Goal: Task Accomplishment & Management: Complete application form

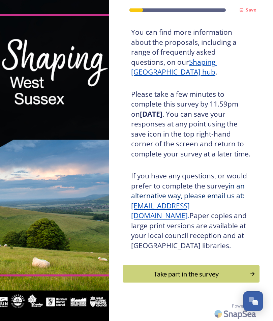
scroll to position [106, 0]
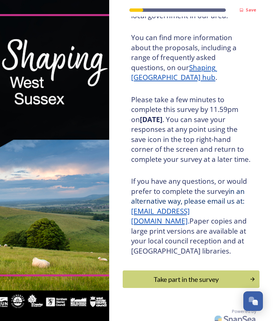
click at [187, 274] on div "Take part in the survey" at bounding box center [186, 279] width 120 height 10
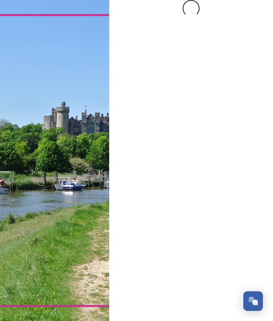
scroll to position [0, 0]
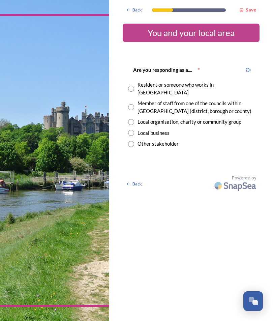
click at [130, 87] on input "radio" at bounding box center [131, 89] width 6 height 6
radio input "true"
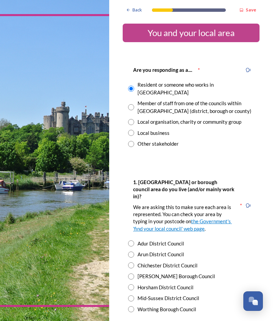
click at [126, 246] on div "1. [GEOGRAPHIC_DATA] or borough council area do you live (and/or mainly work in…" at bounding box center [191, 245] width 137 height 149
click at [126, 251] on div "1. [GEOGRAPHIC_DATA] or borough council area do you live (and/or mainly work in…" at bounding box center [191, 245] width 137 height 149
click at [132, 262] on input "radio" at bounding box center [131, 265] width 6 height 6
radio input "true"
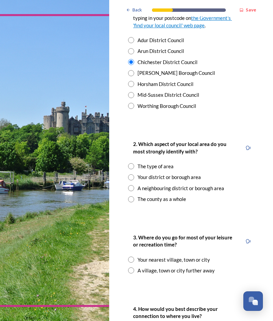
scroll to position [203, 0]
click at [129, 174] on input "radio" at bounding box center [131, 177] width 6 height 6
radio input "true"
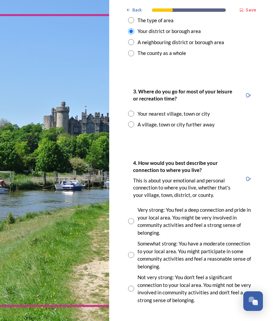
scroll to position [349, 0]
click at [128, 110] on input "radio" at bounding box center [131, 113] width 6 height 6
radio input "true"
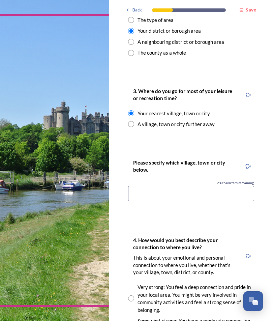
click at [137, 186] on input at bounding box center [191, 193] width 126 height 15
click at [149, 186] on input "[PERSON_NAME]," at bounding box center [191, 193] width 126 height 15
click at [195, 186] on input "Bosham, [GEOGRAPHIC_DATA]," at bounding box center [191, 193] width 126 height 15
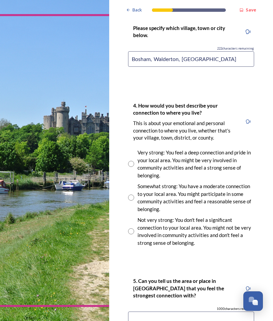
scroll to position [484, 0]
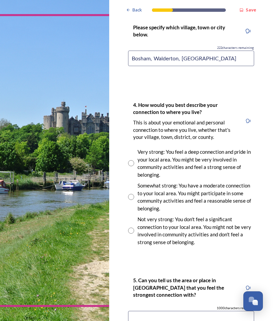
type input "Bosham, Walderton, [GEOGRAPHIC_DATA]"
click at [128, 149] on div "Very strong: You feel a deep connection and pride in your local area. You might…" at bounding box center [191, 163] width 126 height 30
radio input "true"
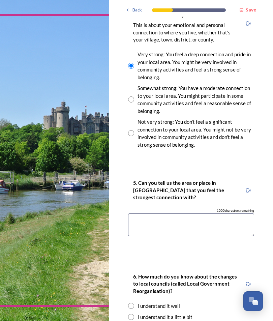
scroll to position [582, 0]
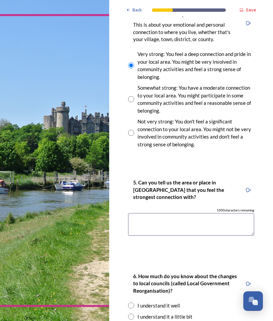
click at [134, 213] on textarea at bounding box center [191, 224] width 126 height 23
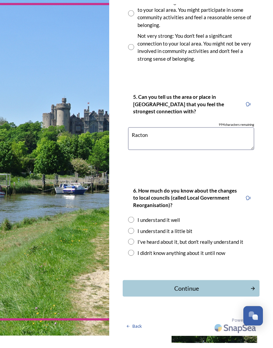
scroll to position [631, 0]
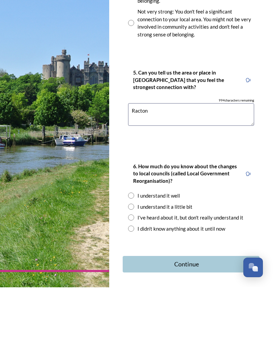
type textarea "Racton"
click at [134, 285] on div "I didn't know anything about it until now" at bounding box center [191, 289] width 126 height 8
radio input "true"
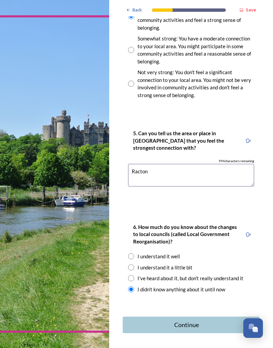
click at [166, 320] on div "Continue" at bounding box center [186, 324] width 120 height 9
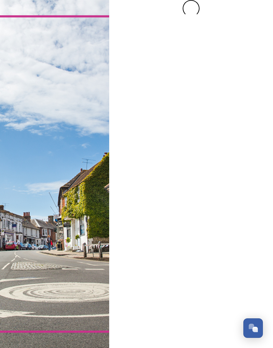
scroll to position [0, 0]
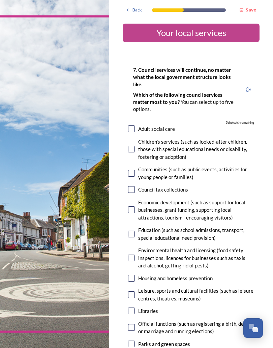
click at [131, 320] on input "checkbox" at bounding box center [131, 343] width 7 height 7
checkbox input "true"
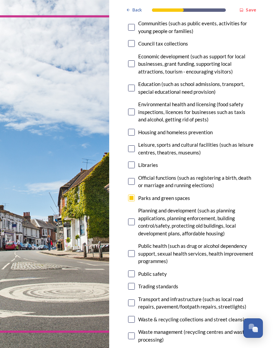
scroll to position [146, 0]
click at [130, 218] on input "checkbox" at bounding box center [131, 221] width 7 height 7
checkbox input "true"
click at [130, 315] on input "checkbox" at bounding box center [131, 318] width 7 height 7
checkbox input "true"
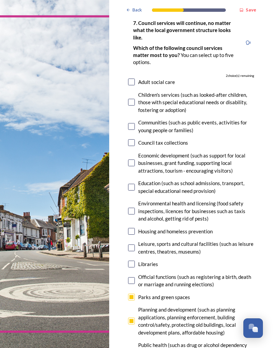
scroll to position [46, 0]
click at [128, 209] on input "checkbox" at bounding box center [131, 211] width 7 height 7
checkbox input "true"
click at [132, 188] on input "checkbox" at bounding box center [131, 187] width 7 height 7
checkbox input "true"
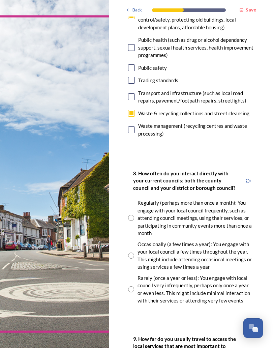
scroll to position [352, 0]
click at [128, 252] on input "radio" at bounding box center [131, 255] width 6 height 6
radio input "true"
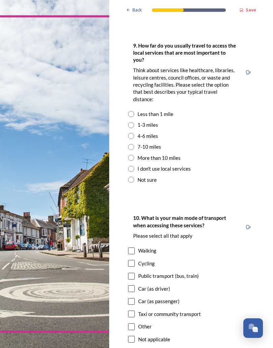
scroll to position [645, 0]
click at [129, 132] on div "4-6 miles" at bounding box center [191, 136] width 126 height 8
radio input "true"
click at [131, 285] on input "checkbox" at bounding box center [131, 288] width 7 height 7
checkbox input "true"
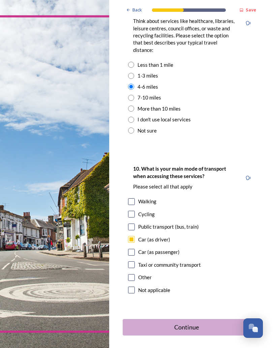
scroll to position [693, 0]
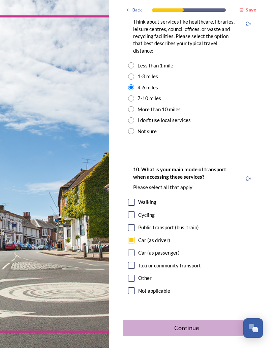
click at [178, 320] on div "Continue" at bounding box center [186, 327] width 120 height 9
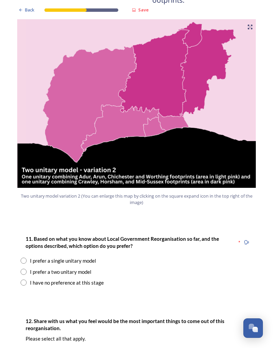
scroll to position [709, 0]
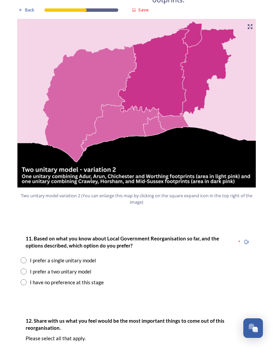
click at [24, 268] on input "radio" at bounding box center [24, 271] width 6 height 6
radio input "true"
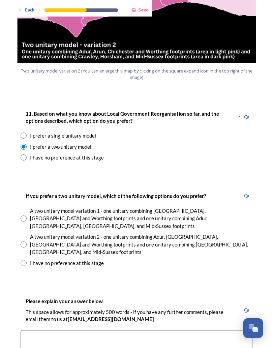
scroll to position [833, 0]
click at [21, 233] on div "A two unitary model variation 2 - one unitary combining Adur, [GEOGRAPHIC_DATA]…" at bounding box center [137, 244] width 232 height 23
radio input "true"
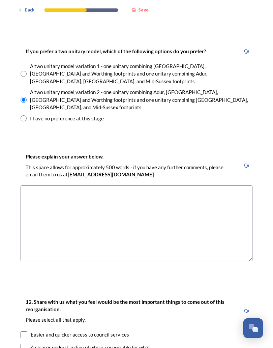
scroll to position [978, 0]
click at [31, 185] on textarea at bounding box center [137, 223] width 232 height 76
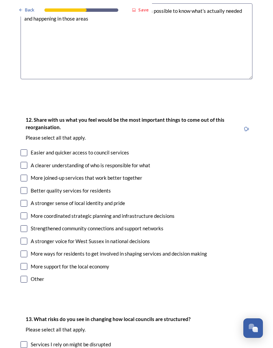
scroll to position [1160, 0]
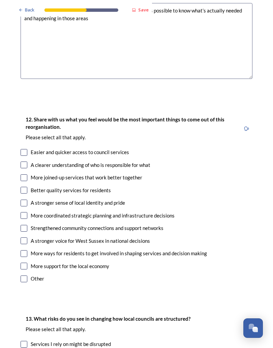
type textarea "I think to help local people the areas need to be as small as possible to know …"
click at [22, 161] on input "checkbox" at bounding box center [24, 164] width 7 height 7
checkbox input "true"
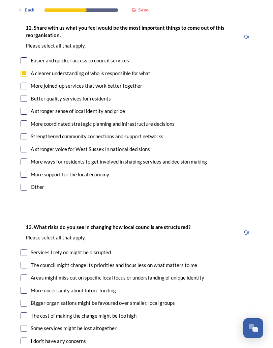
scroll to position [1252, 0]
click at [22, 261] on input "checkbox" at bounding box center [24, 264] width 7 height 7
checkbox input "true"
click at [26, 274] on input "checkbox" at bounding box center [24, 277] width 7 height 7
checkbox input "true"
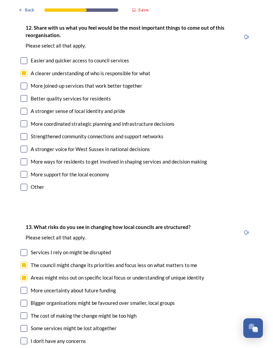
click at [23, 300] on input "checkbox" at bounding box center [24, 303] width 7 height 7
checkbox input "true"
click at [23, 312] on input "checkbox" at bounding box center [24, 315] width 7 height 7
checkbox input "true"
click at [24, 320] on input "checkbox" at bounding box center [24, 328] width 7 height 7
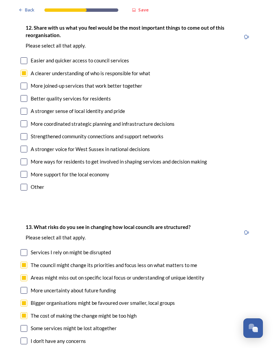
checkbox input "true"
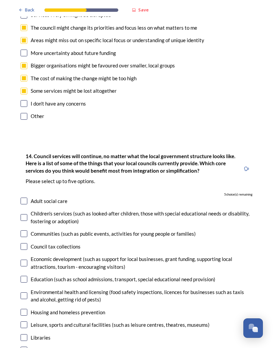
scroll to position [1493, 0]
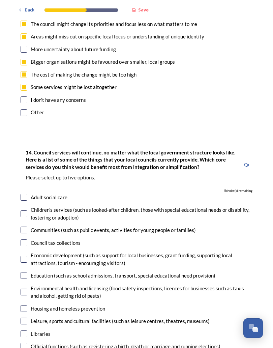
click at [21, 288] on input "checkbox" at bounding box center [24, 291] width 7 height 7
checkbox input "true"
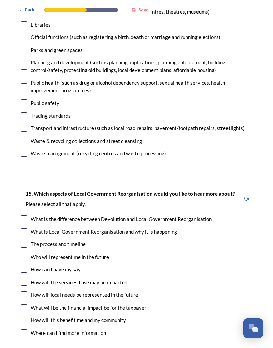
scroll to position [1801, 0]
click at [21, 228] on input "checkbox" at bounding box center [24, 231] width 7 height 7
checkbox input "true"
click at [24, 241] on input "checkbox" at bounding box center [24, 244] width 7 height 7
checkbox input "true"
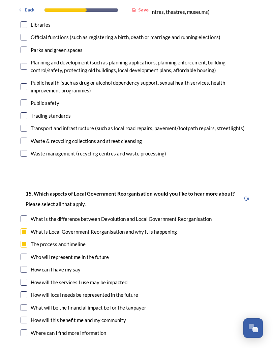
click at [23, 253] on input "checkbox" at bounding box center [24, 256] width 7 height 7
checkbox input "true"
click at [21, 279] on input "checkbox" at bounding box center [24, 282] width 7 height 7
checkbox input "true"
click at [24, 304] on input "checkbox" at bounding box center [24, 307] width 7 height 7
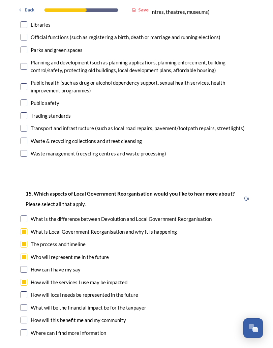
checkbox input "true"
click at [25, 316] on input "checkbox" at bounding box center [24, 319] width 7 height 7
checkbox input "true"
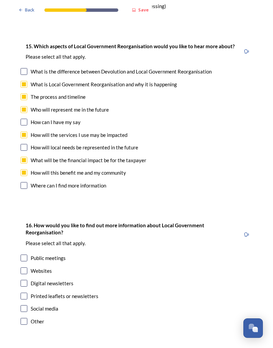
scroll to position [1949, 0]
click at [25, 280] on input "checkbox" at bounding box center [24, 283] width 7 height 7
checkbox input "true"
click at [23, 305] on input "checkbox" at bounding box center [24, 308] width 7 height 7
checkbox input "true"
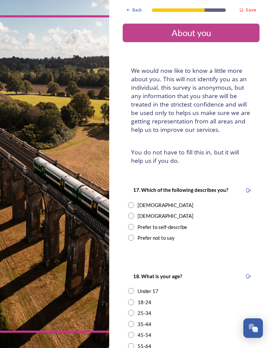
click at [133, 202] on input "radio" at bounding box center [131, 205] width 6 height 6
radio input "true"
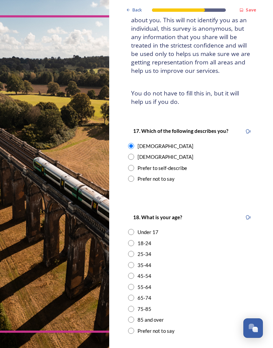
scroll to position [60, 0]
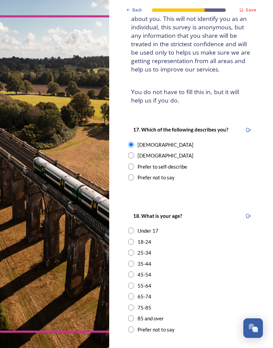
click at [129, 282] on input "radio" at bounding box center [131, 285] width 6 height 6
radio input "true"
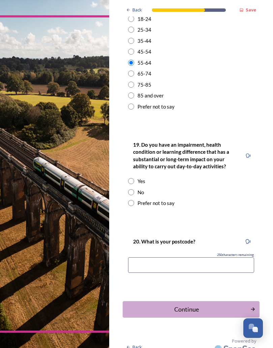
scroll to position [283, 0]
click at [128, 189] on div "19. Do you have an impairment, health condition or learning difference that has…" at bounding box center [191, 173] width 137 height 80
click at [129, 189] on input "radio" at bounding box center [131, 192] width 6 height 6
radio input "true"
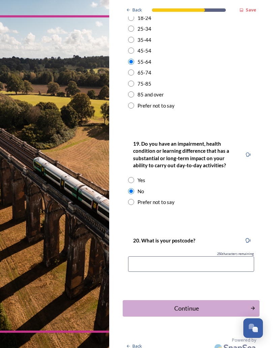
scroll to position [284, 0]
click at [137, 262] on input at bounding box center [191, 263] width 126 height 15
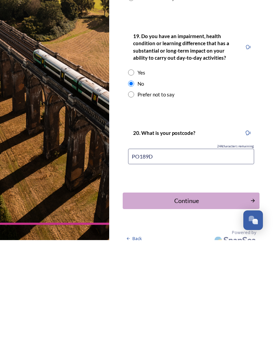
type input "PO189DR"
click at [182, 304] on div "Continue" at bounding box center [186, 308] width 120 height 9
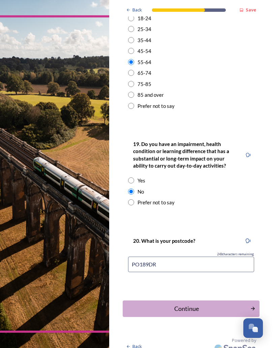
scroll to position [0, 0]
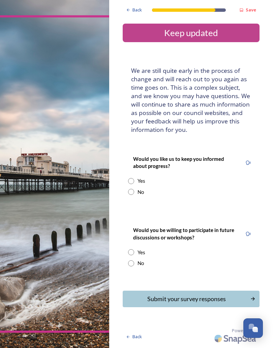
click at [128, 178] on input "radio" at bounding box center [131, 181] width 6 height 6
radio input "true"
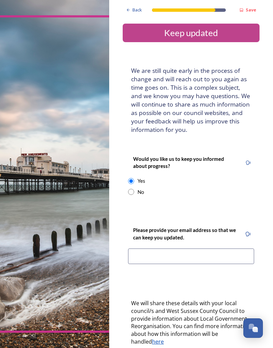
click at [134, 253] on input at bounding box center [191, 255] width 126 height 15
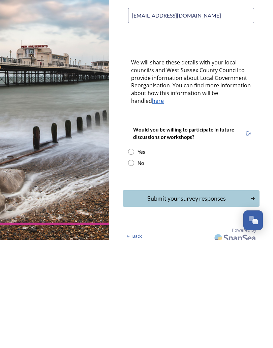
scroll to position [132, 0]
type input "[EMAIL_ADDRESS][DOMAIN_NAME]"
click at [129, 257] on input "radio" at bounding box center [131, 260] width 6 height 6
radio input "true"
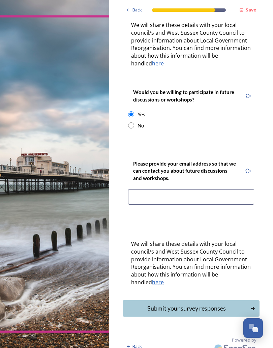
scroll to position [278, 0]
click at [173, 304] on div "Submit your survey responses" at bounding box center [186, 308] width 120 height 9
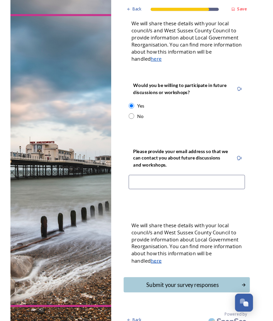
scroll to position [0, 0]
